Goal: Information Seeking & Learning: Find specific fact

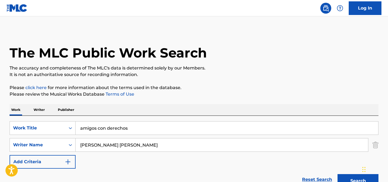
click at [129, 129] on input "amigos con derechos" at bounding box center [227, 128] width 303 height 13
click at [247, 90] on p "Please click here for more information about the terms used in the database." at bounding box center [194, 88] width 369 height 7
click at [376, 143] on img "Search Form" at bounding box center [376, 146] width 6 height 14
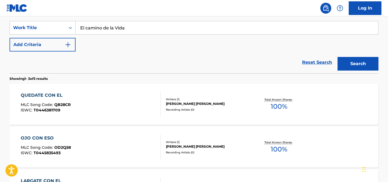
scroll to position [102, 0]
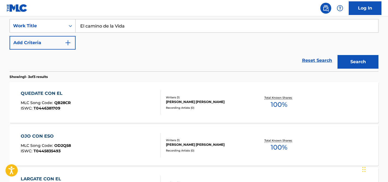
click at [344, 61] on button "Search" at bounding box center [358, 62] width 41 height 14
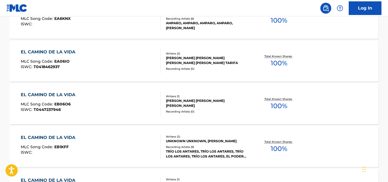
scroll to position [0, 0]
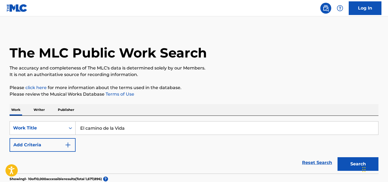
click at [87, 128] on input "El camino de la Vida" at bounding box center [227, 128] width 303 height 13
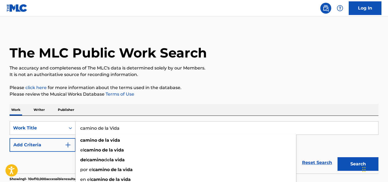
type input "camino de la Vida"
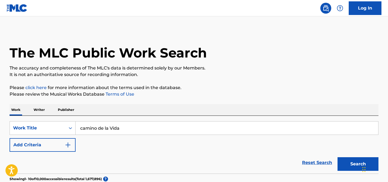
click at [358, 167] on button "Search" at bounding box center [358, 165] width 41 height 14
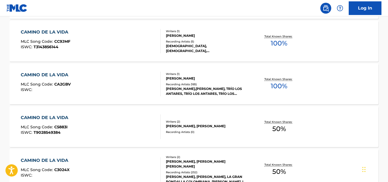
scroll to position [336, 0]
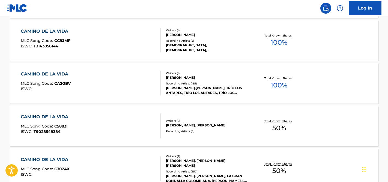
click at [240, 76] on div "[PERSON_NAME]" at bounding box center [207, 77] width 83 height 5
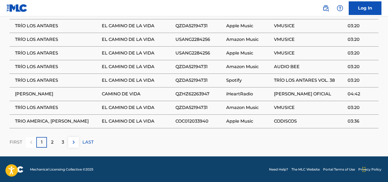
click at [48, 142] on div "2" at bounding box center [52, 142] width 11 height 11
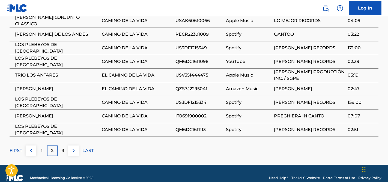
click at [64, 153] on div "3" at bounding box center [63, 151] width 11 height 11
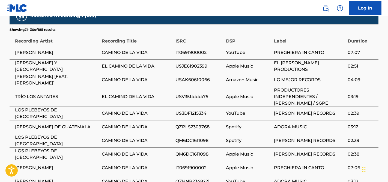
scroll to position [341, 0]
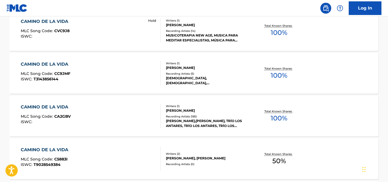
scroll to position [306, 0]
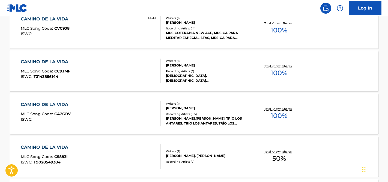
click at [126, 109] on div "CAMINO DE LA VIDA MLC Song Code : CA2GBV ISWC :" at bounding box center [91, 114] width 140 height 25
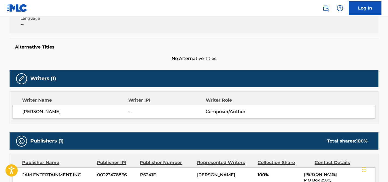
scroll to position [123, 0]
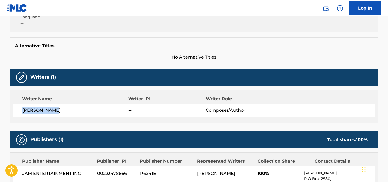
drag, startPoint x: 65, startPoint y: 111, endPoint x: 22, endPoint y: 111, distance: 43.7
click at [22, 111] on div "[PERSON_NAME] -- Composer/Author" at bounding box center [194, 111] width 363 height 14
copy span "[PERSON_NAME]"
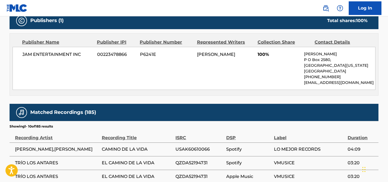
scroll to position [244, 0]
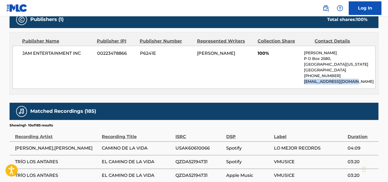
drag, startPoint x: 355, startPoint y: 83, endPoint x: 304, endPoint y: 83, distance: 51.1
click at [304, 83] on div "JAM ENTERTAINMENT INC 00223478866 P6241E [PERSON_NAME] 100% [PERSON_NAME] [STRE…" at bounding box center [194, 67] width 363 height 43
copy p "[EMAIL_ADDRESS][DOMAIN_NAME]"
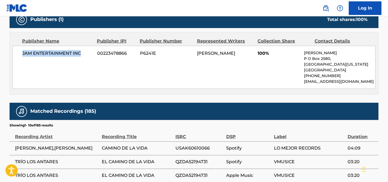
drag, startPoint x: 82, startPoint y: 55, endPoint x: 1, endPoint y: 54, distance: 81.7
click at [1, 54] on main "< Back to public search results Copy work link CAMINO DE LA VIDA Work Detail Me…" at bounding box center [194, 39] width 388 height 534
copy span "JAM ENTERTAINMENT INC"
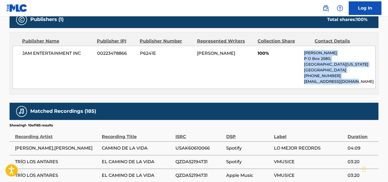
drag, startPoint x: 357, startPoint y: 83, endPoint x: 303, endPoint y: 53, distance: 61.2
click at [303, 54] on div "JAM ENTERTAINMENT INC 00223478866 P6241E [PERSON_NAME] 100% [PERSON_NAME] [STRE…" at bounding box center [194, 67] width 363 height 43
copy div "[PERSON_NAME] [GEOGRAPHIC_DATA][US_STATE] [GEOGRAPHIC_DATA] [PHONE_NUMBER] [EMA…"
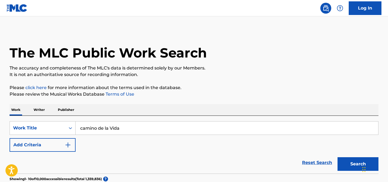
click at [98, 132] on input "camino de la Vida" at bounding box center [227, 128] width 303 height 13
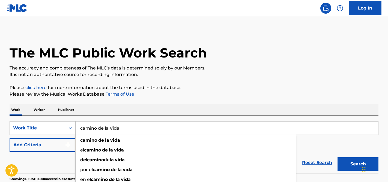
click at [98, 132] on input "camino de la Vida" at bounding box center [227, 128] width 303 height 13
paste input "Rayito de Lun"
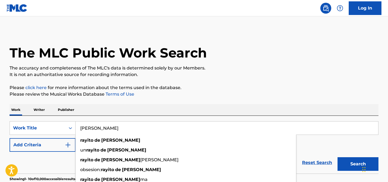
type input "[PERSON_NAME]"
click at [338, 158] on button "Search" at bounding box center [358, 165] width 41 height 14
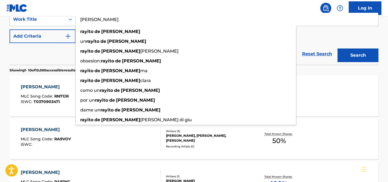
scroll to position [109, 0]
click at [338, 36] on div "SearchWithCriteria93bc913a-b38b-4298-8e54-6b3ca036dcbc Work Title [PERSON_NAME]…" at bounding box center [194, 28] width 369 height 31
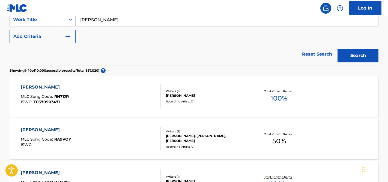
click at [65, 41] on button "Add Criteria" at bounding box center [43, 37] width 66 height 14
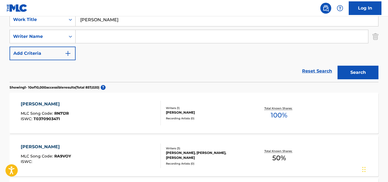
click at [109, 41] on input "Search Form" at bounding box center [222, 36] width 293 height 13
paste input "[PERSON_NAME] DE [PERSON_NAME] [PERSON_NAME]"
click at [357, 74] on button "Search" at bounding box center [358, 73] width 41 height 14
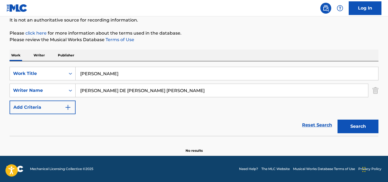
scroll to position [55, 0]
drag, startPoint x: 116, startPoint y: 91, endPoint x: 214, endPoint y: 91, distance: 97.8
click at [214, 91] on input "[PERSON_NAME] DE [PERSON_NAME] [PERSON_NAME]" at bounding box center [222, 90] width 293 height 13
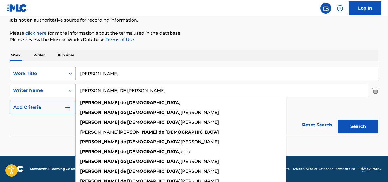
type input "[PERSON_NAME] DE [PERSON_NAME]"
click at [338, 120] on button "Search" at bounding box center [358, 127] width 41 height 14
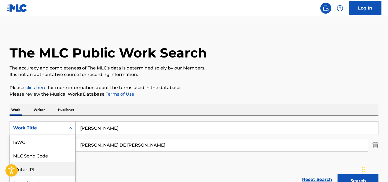
scroll to position [35, 0]
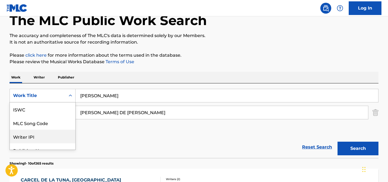
click at [66, 103] on div "Writer IPI, 3 of 7. 7 results available. Use Up and Down to choose options, pre…" at bounding box center [43, 96] width 66 height 14
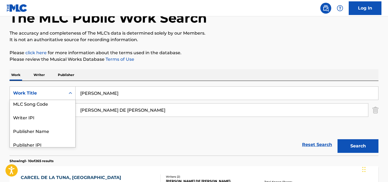
scroll to position [0, 0]
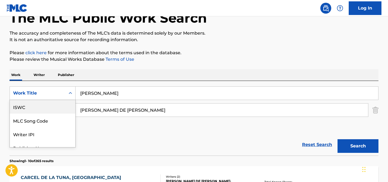
click at [43, 108] on div "ISWC" at bounding box center [43, 107] width 66 height 14
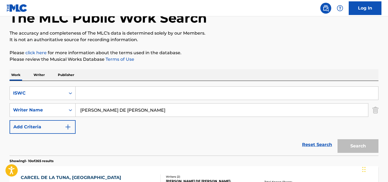
click at [105, 95] on input "Search Form" at bounding box center [227, 93] width 303 height 13
paste input "T-035.018.810-1"
click at [89, 94] on input "T-035.018.810-1" at bounding box center [227, 93] width 303 height 13
click at [377, 107] on img "Search Form" at bounding box center [376, 111] width 6 height 14
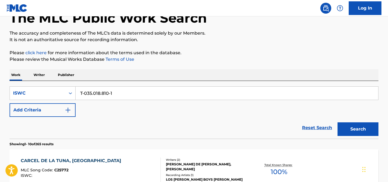
click at [86, 94] on input "T-035.018.810-1" at bounding box center [227, 93] width 303 height 13
click at [92, 94] on input "T035.018.810-1" at bounding box center [227, 93] width 303 height 13
click at [98, 94] on input "T035018.810-1" at bounding box center [227, 93] width 303 height 13
click at [107, 93] on input "T035018810-1" at bounding box center [227, 93] width 303 height 13
drag, startPoint x: 117, startPoint y: 92, endPoint x: 77, endPoint y: 91, distance: 39.6
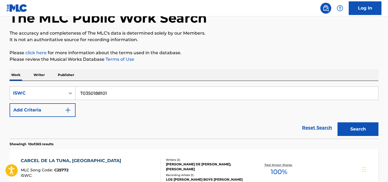
click at [78, 92] on input "T0350188101" at bounding box center [227, 93] width 303 height 13
click at [338, 123] on button "Search" at bounding box center [358, 130] width 41 height 14
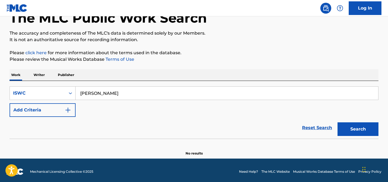
type input "[PERSON_NAME]"
click at [338, 123] on button "Search" at bounding box center [358, 130] width 41 height 14
click at [64, 97] on div "ISWC" at bounding box center [38, 93] width 56 height 10
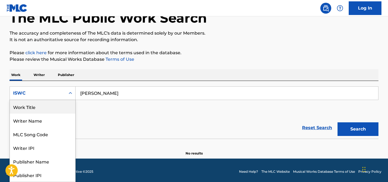
click at [48, 111] on div "Work Title" at bounding box center [43, 107] width 66 height 14
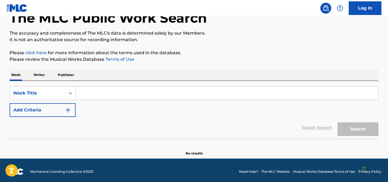
click at [90, 93] on input "Search Form" at bounding box center [227, 93] width 303 height 13
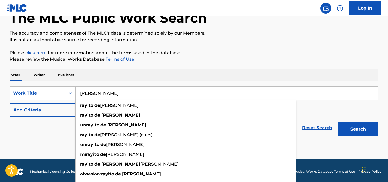
type input "[PERSON_NAME]"
click at [338, 123] on button "Search" at bounding box center [358, 130] width 41 height 14
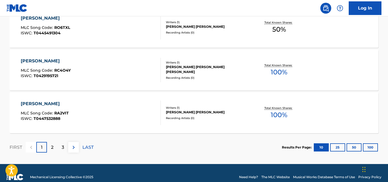
scroll to position [486, 0]
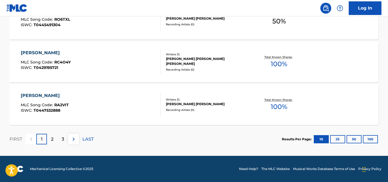
click at [53, 138] on p "2" at bounding box center [52, 139] width 2 height 7
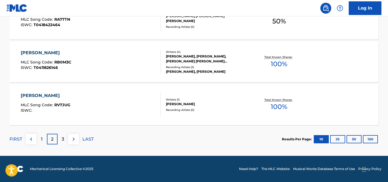
click at [61, 140] on div "3" at bounding box center [63, 139] width 11 height 11
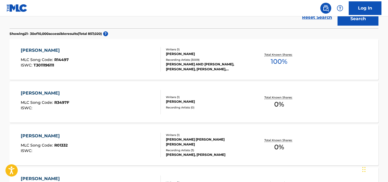
scroll to position [145, 0]
click at [101, 69] on div "[PERSON_NAME] MLC Song Code : R14497 ISWC : T3011196111" at bounding box center [91, 60] width 140 height 25
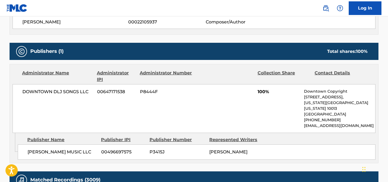
scroll to position [212, 0]
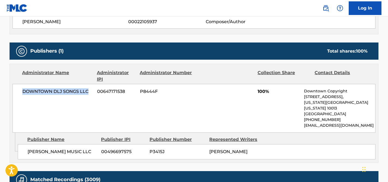
drag, startPoint x: 90, startPoint y: 93, endPoint x: 20, endPoint y: 92, distance: 69.9
click at [20, 92] on div "DOWNTOWN DLJ SONGS LLC 00647171538 P8444F 100% Downtown Copyright [STREET_ADDRE…" at bounding box center [194, 108] width 363 height 49
copy span "DOWNTOWN DLJ SONGS LLC"
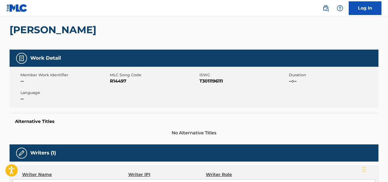
scroll to position [0, 0]
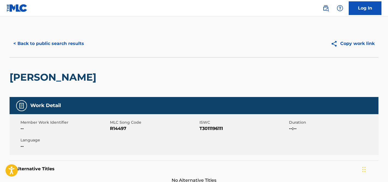
click at [27, 42] on button "< Back to public search results" at bounding box center [49, 44] width 78 height 14
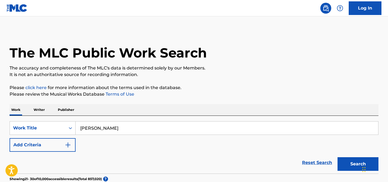
click at [106, 128] on input "[PERSON_NAME]" at bounding box center [227, 128] width 303 height 13
type input "Señora [PERSON_NAME]"
click at [338, 158] on button "Search" at bounding box center [358, 165] width 41 height 14
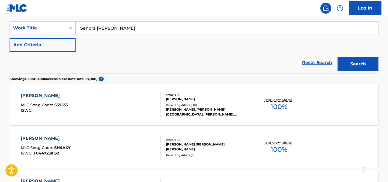
scroll to position [102, 0]
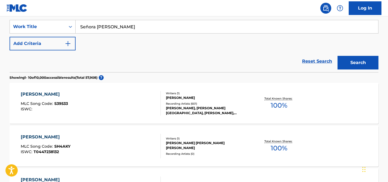
click at [112, 104] on div "SENORA [PERSON_NAME] MLC Song Code : S39533 ISWC :" at bounding box center [91, 103] width 140 height 25
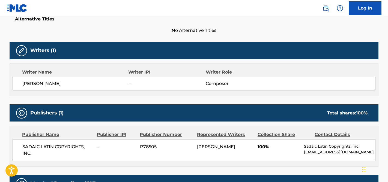
scroll to position [145, 0]
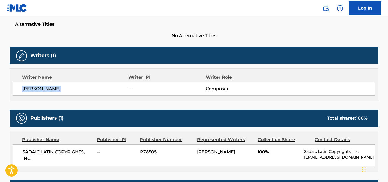
drag, startPoint x: 66, startPoint y: 90, endPoint x: 21, endPoint y: 89, distance: 45.1
click at [21, 89] on div "[PERSON_NAME] -- Composer" at bounding box center [194, 89] width 363 height 14
copy span "[PERSON_NAME]"
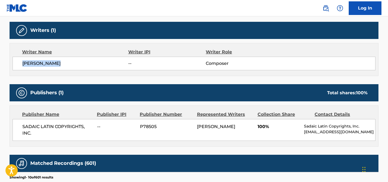
scroll to position [0, 0]
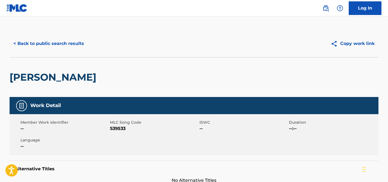
click at [41, 46] on button "< Back to public search results" at bounding box center [49, 44] width 78 height 14
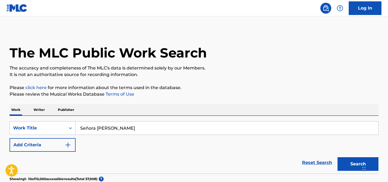
scroll to position [102, 0]
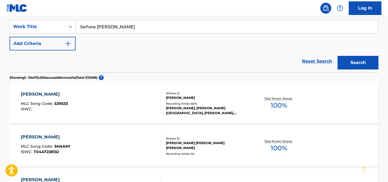
click at [120, 26] on input "Señora [PERSON_NAME]" at bounding box center [227, 26] width 303 height 13
paste input "Llamarad"
click at [338, 56] on button "Search" at bounding box center [358, 63] width 41 height 14
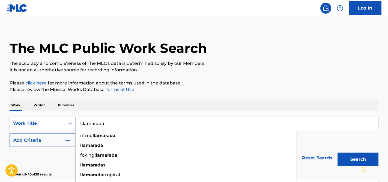
scroll to position [0, 0]
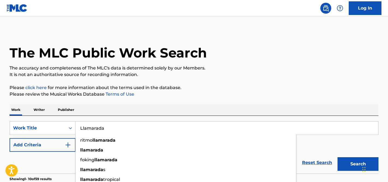
click at [87, 129] on input "Llamarada" at bounding box center [227, 128] width 303 height 13
type input "ni tu ni yo"
click at [338, 158] on button "Search" at bounding box center [358, 165] width 41 height 14
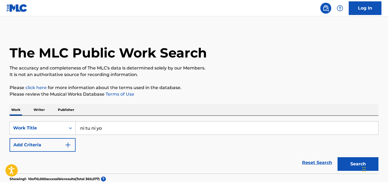
click at [54, 149] on button "Add Criteria" at bounding box center [43, 146] width 66 height 14
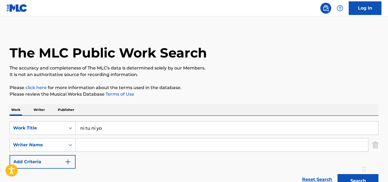
click at [106, 146] on input "Search Form" at bounding box center [222, 145] width 293 height 13
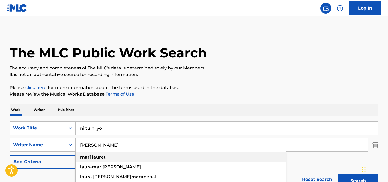
click at [106, 159] on div "[PERSON_NAME] et" at bounding box center [181, 158] width 211 height 10
type input "[PERSON_NAME]"
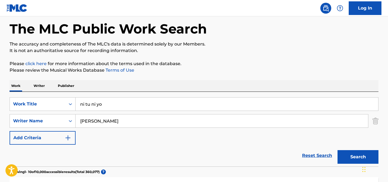
scroll to position [28, 0]
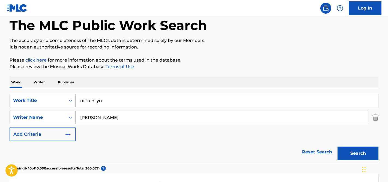
click at [364, 150] on button "Search" at bounding box center [358, 154] width 41 height 14
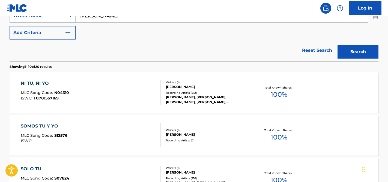
scroll to position [137, 0]
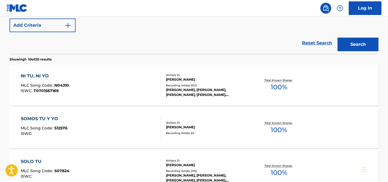
click at [125, 87] on div "NI TU, NI YO MLC Song Code : N04310 ISWC : T0701567169" at bounding box center [91, 85] width 140 height 25
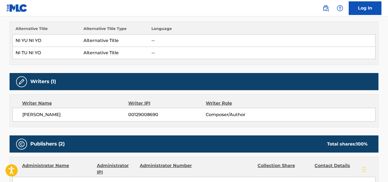
scroll to position [158, 0]
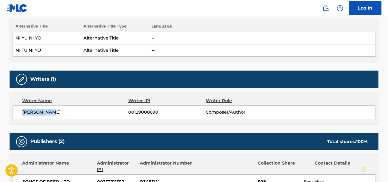
drag, startPoint x: 55, startPoint y: 113, endPoint x: 12, endPoint y: 114, distance: 42.6
click at [12, 114] on div "Writer Name Writer IPI Writer Role [PERSON_NAME] 00129008690 Composer/Author" at bounding box center [194, 108] width 369 height 33
copy span "[PERSON_NAME]"
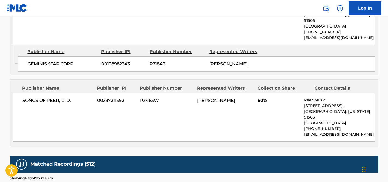
scroll to position [0, 0]
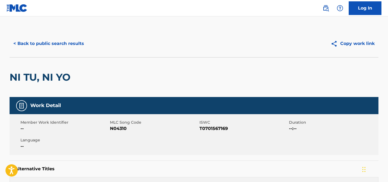
click at [48, 45] on button "< Back to public search results" at bounding box center [49, 44] width 78 height 14
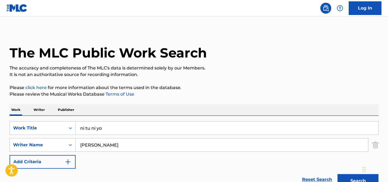
click at [107, 128] on input "ni tu ni yo" at bounding box center [227, 128] width 303 height 13
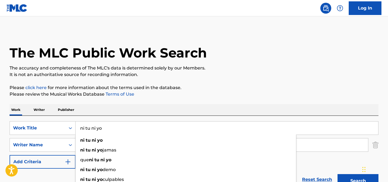
click at [107, 128] on input "ni tu ni yo" at bounding box center [227, 128] width 303 height 13
paste input "Traicionera"
type input "Traicionera"
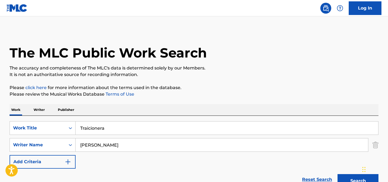
click at [167, 114] on div "Work Writer Publisher" at bounding box center [194, 109] width 369 height 11
click at [98, 149] on input "[PERSON_NAME]" at bounding box center [222, 145] width 293 height 13
click at [373, 145] on img "Search Form" at bounding box center [376, 146] width 6 height 14
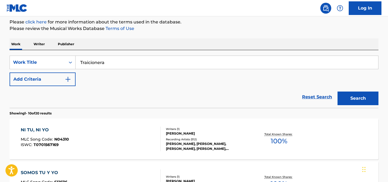
click at [366, 97] on button "Search" at bounding box center [358, 99] width 41 height 14
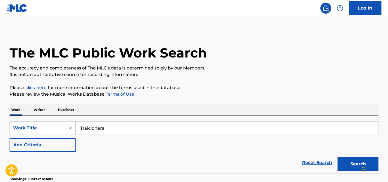
click at [52, 147] on button "Add Criteria" at bounding box center [43, 146] width 66 height 14
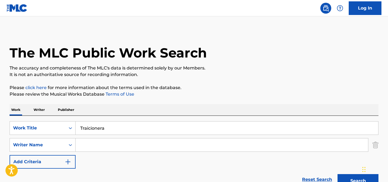
click at [94, 139] on input "Search Form" at bounding box center [222, 145] width 293 height 13
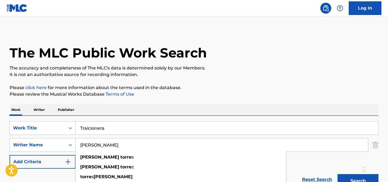
type input "[PERSON_NAME]"
click at [338, 175] on button "Search" at bounding box center [358, 182] width 41 height 14
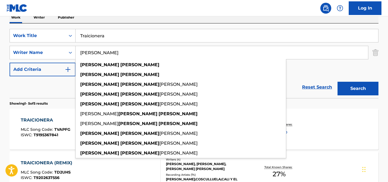
click at [368, 90] on button "Search" at bounding box center [358, 89] width 41 height 14
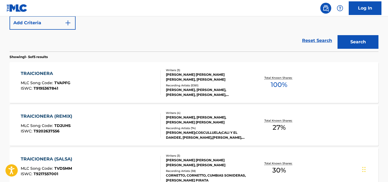
scroll to position [140, 0]
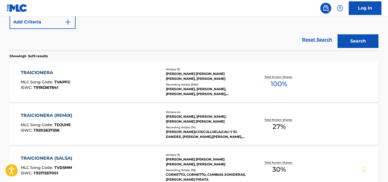
click at [139, 85] on div "TRAICIONERA MLC Song Code : TVAPFG ISWC : T9195367841" at bounding box center [91, 82] width 140 height 25
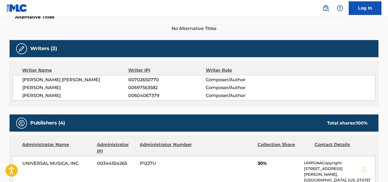
scroll to position [161, 0]
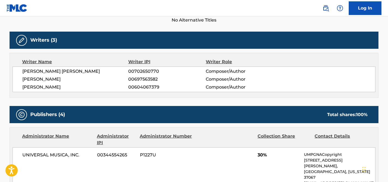
click at [72, 89] on span "[PERSON_NAME]" at bounding box center [75, 87] width 106 height 7
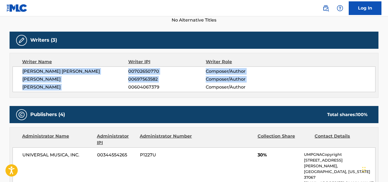
drag, startPoint x: 72, startPoint y: 89, endPoint x: 17, endPoint y: 70, distance: 58.1
click at [17, 70] on div "[PERSON_NAME] [PERSON_NAME] 00702650770 Composer/Author [PERSON_NAME] 006975635…" at bounding box center [194, 80] width 363 height 26
copy div "[PERSON_NAME] [PERSON_NAME] 00702650770 Composer/Author [PERSON_NAME] 006975635…"
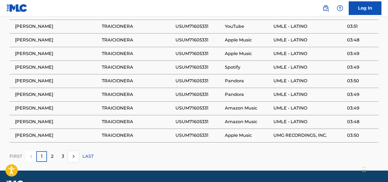
scroll to position [595, 0]
